Goal: Navigation & Orientation: Understand site structure

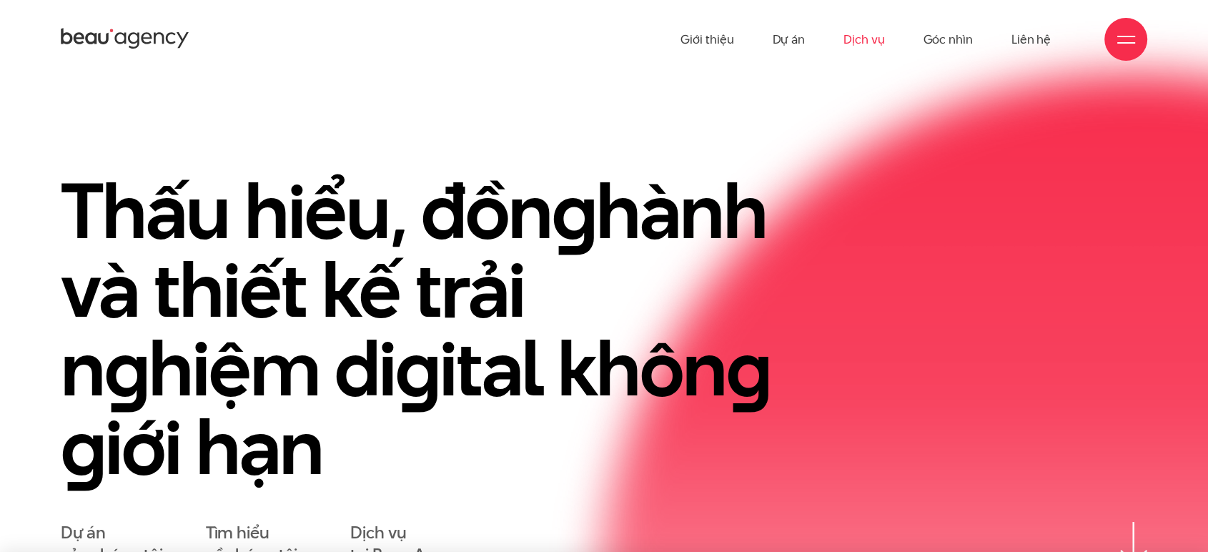
click at [859, 39] on link "Dịch vụ" at bounding box center [864, 39] width 41 height 79
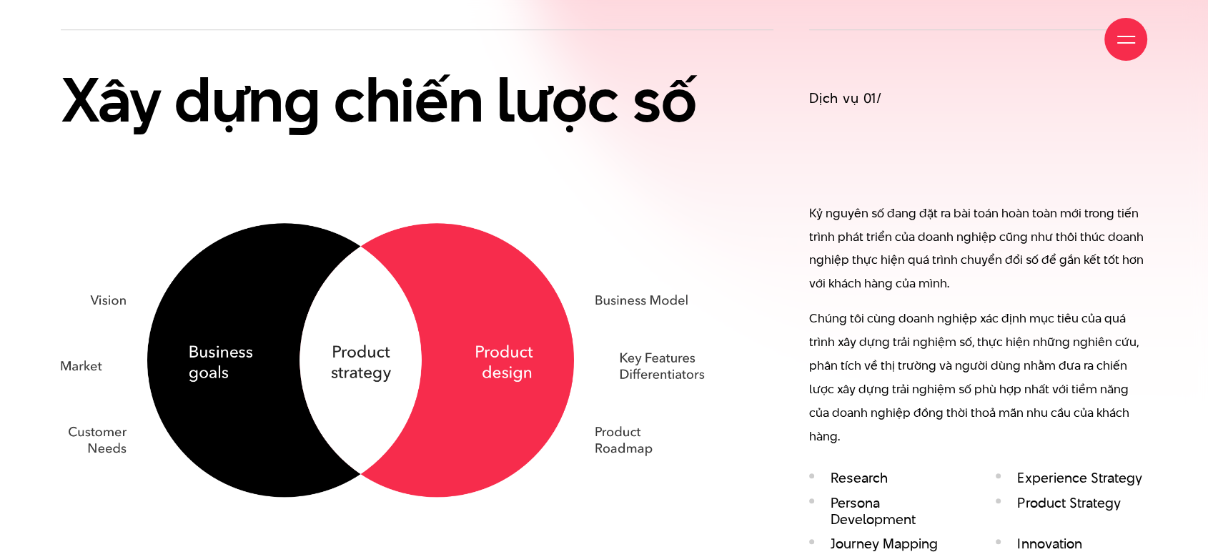
scroll to position [1184, 0]
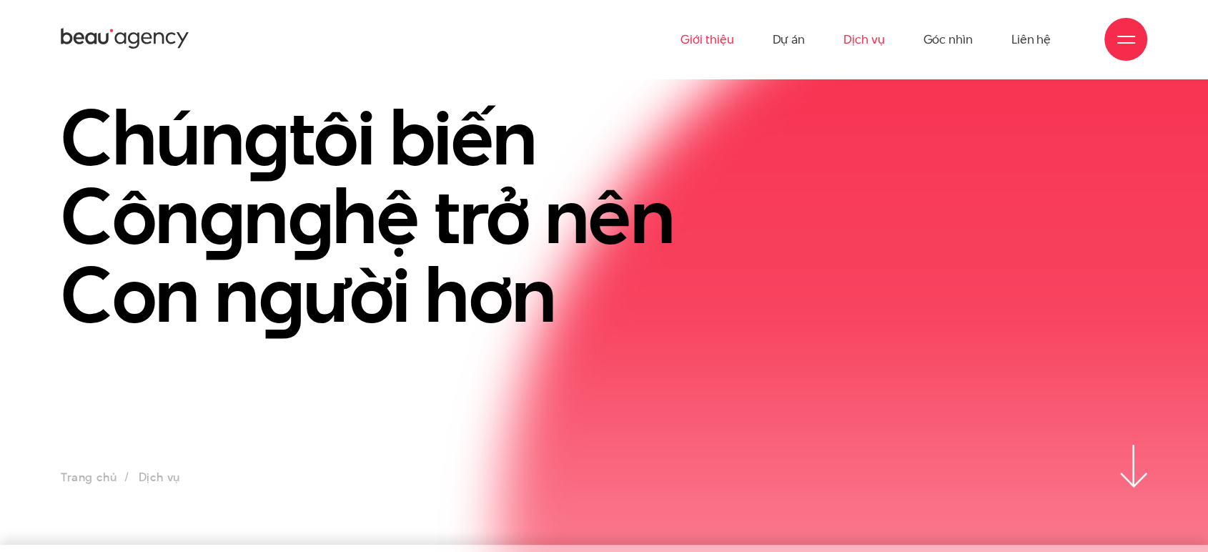
click at [694, 37] on link "Giới thiệu" at bounding box center [707, 39] width 53 height 79
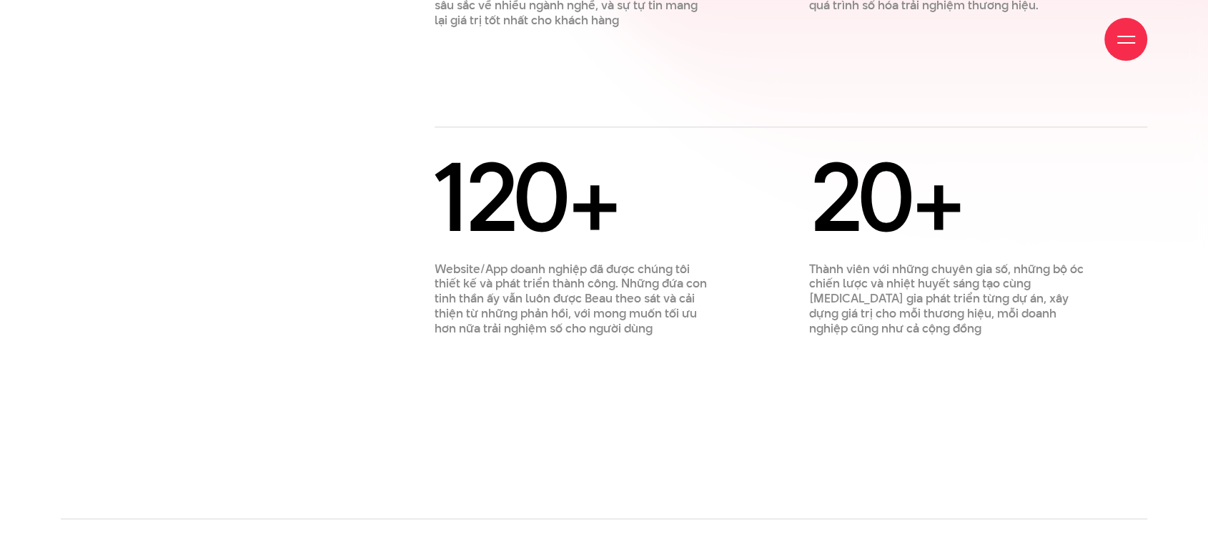
scroll to position [1398, 0]
